Goal: Information Seeking & Learning: Find specific page/section

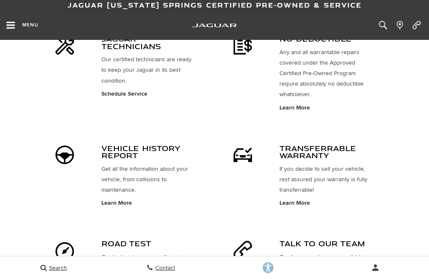
click at [15, 23] on icon "Open the main navigation menu" at bounding box center [10, 25] width 10 height 8
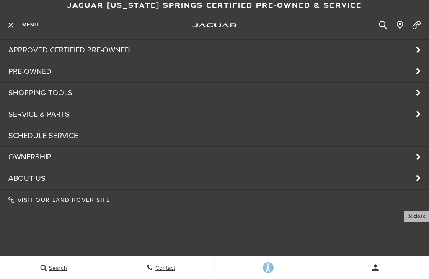
click at [420, 70] on link "Pre-Owned" at bounding box center [214, 71] width 429 height 21
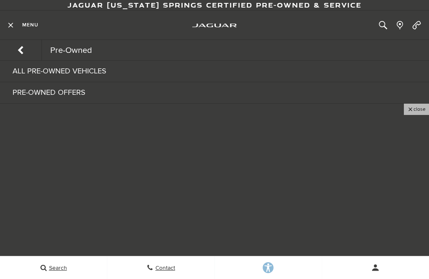
scroll to position [541, 0]
click at [117, 73] on link "All Pre-Owned Vehicles" at bounding box center [214, 71] width 429 height 21
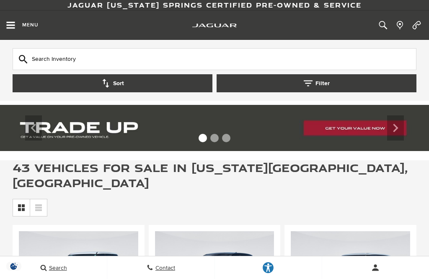
click at [116, 57] on input "text" at bounding box center [215, 59] width 404 height 22
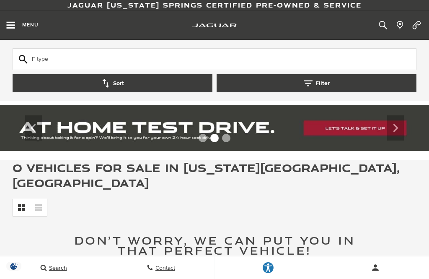
type input "F type"
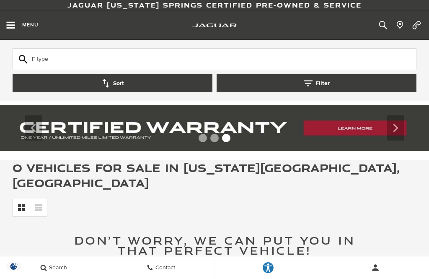
click at [383, 50] on input "F type" at bounding box center [215, 59] width 404 height 22
click at [290, 64] on input "F type" at bounding box center [215, 59] width 404 height 22
